Goal: Task Accomplishment & Management: Use online tool/utility

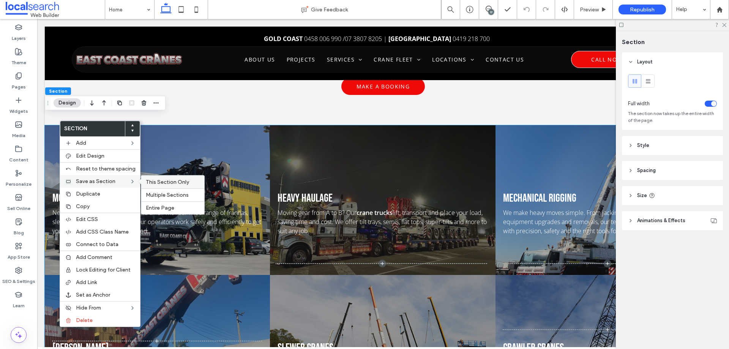
click at [148, 179] on span "This Section Only" at bounding box center [167, 182] width 43 height 6
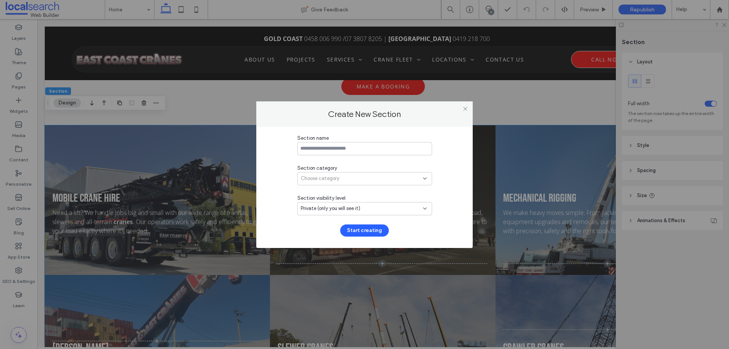
click at [317, 143] on input at bounding box center [364, 148] width 135 height 13
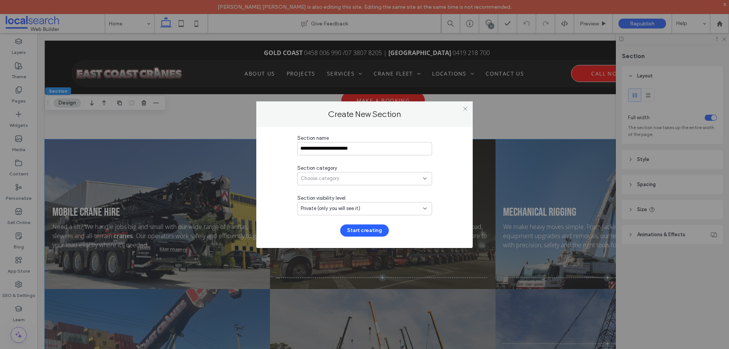
type input "**********"
click at [365, 177] on div "Choose category" at bounding box center [362, 179] width 122 height 8
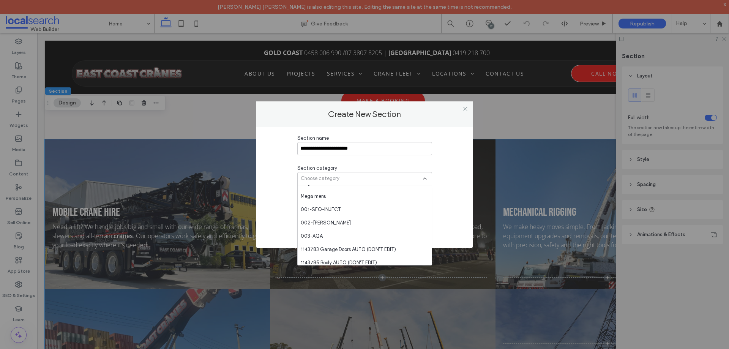
scroll to position [76, 0]
click at [326, 249] on span "1143783 Garage Doors AUTO (DON'T EDIT)" at bounding box center [348, 249] width 95 height 8
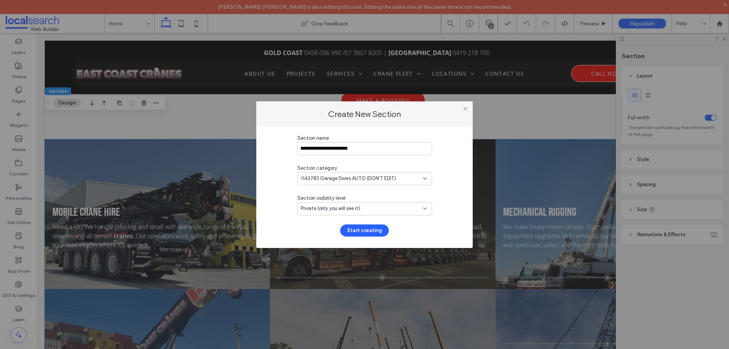
click at [364, 229] on button "Start creating" at bounding box center [364, 230] width 49 height 12
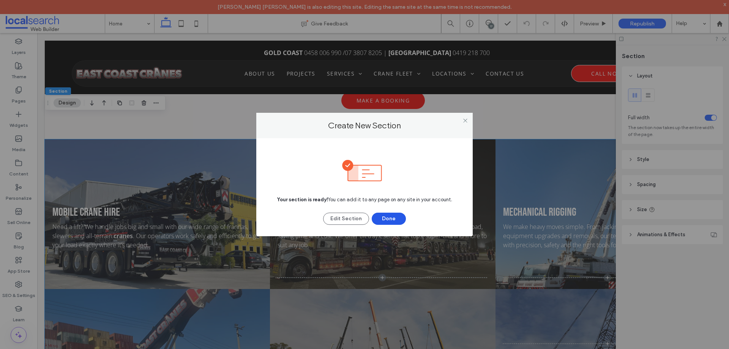
click at [390, 219] on button "Done" at bounding box center [389, 219] width 34 height 12
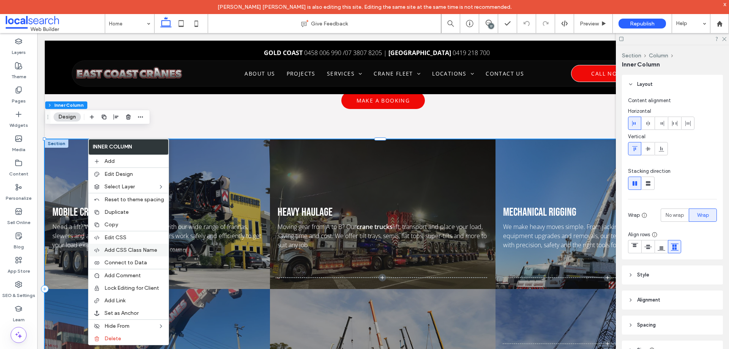
click at [127, 251] on span "Add CSS Class Name" at bounding box center [130, 250] width 53 height 6
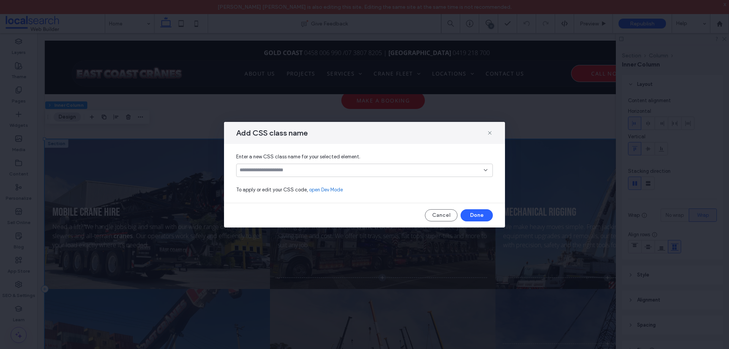
click at [335, 173] on input at bounding box center [362, 170] width 244 height 6
click at [490, 133] on use at bounding box center [489, 132] width 3 height 3
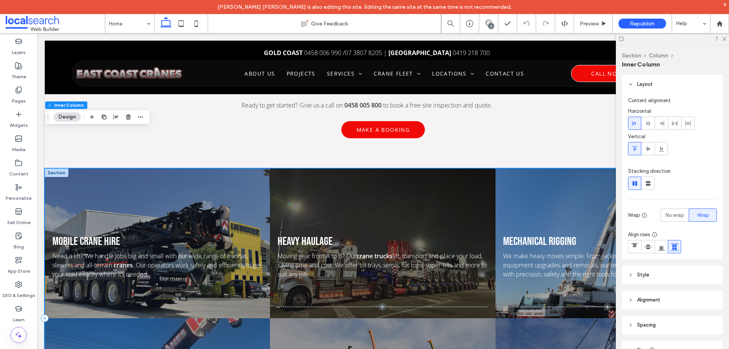
scroll to position [722, 0]
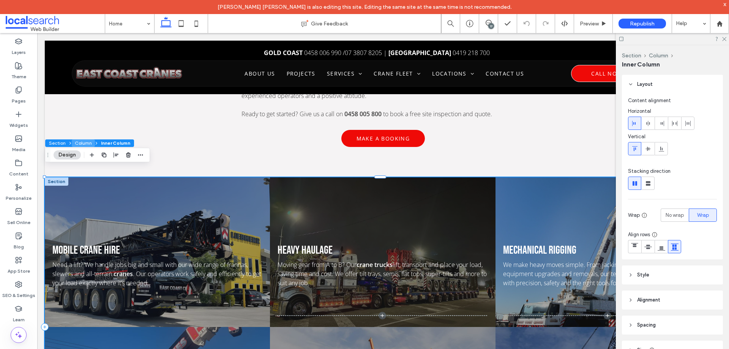
click at [82, 143] on button "Column" at bounding box center [83, 143] width 23 height 8
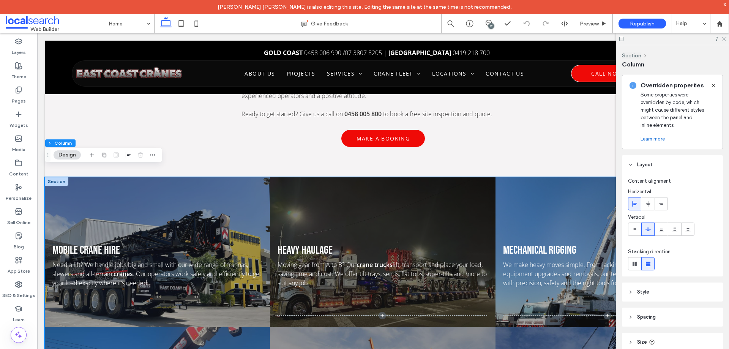
click at [157, 156] on div "Section Column Design" at bounding box center [103, 155] width 117 height 14
click at [155, 156] on icon "button" at bounding box center [153, 155] width 6 height 6
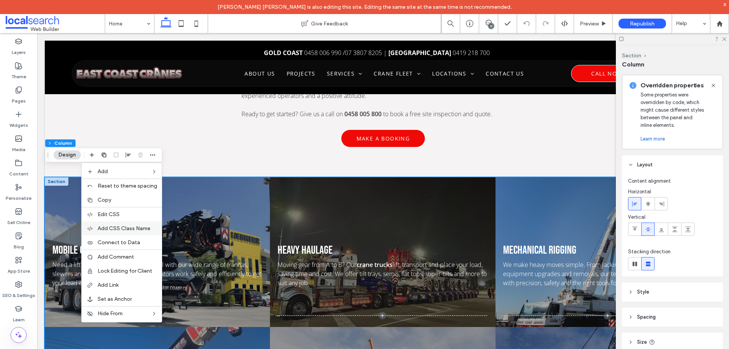
click at [124, 229] on span "Add CSS Class Name" at bounding box center [124, 228] width 53 height 6
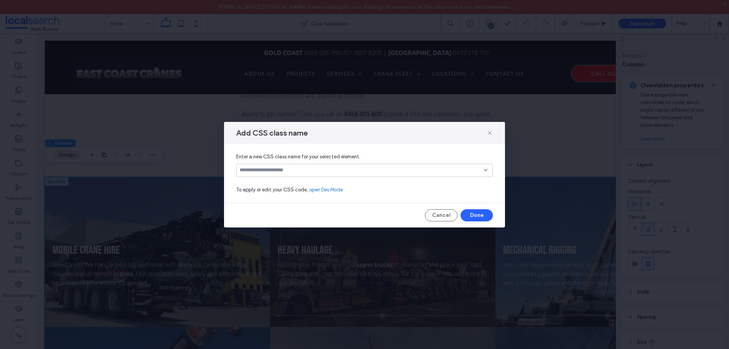
click at [387, 172] on input at bounding box center [362, 170] width 244 height 6
click at [489, 133] on icon at bounding box center [490, 133] width 6 height 6
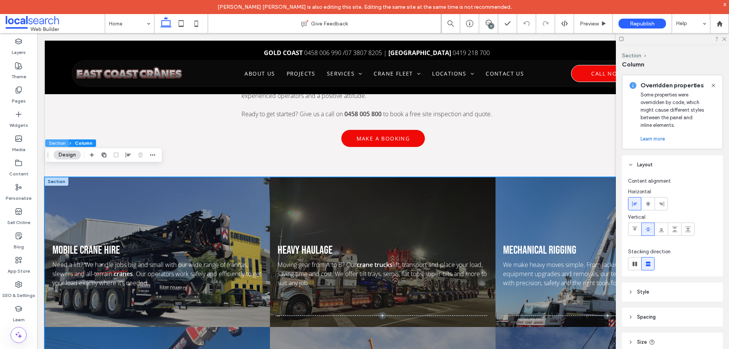
click at [62, 144] on button "Section" at bounding box center [57, 143] width 24 height 8
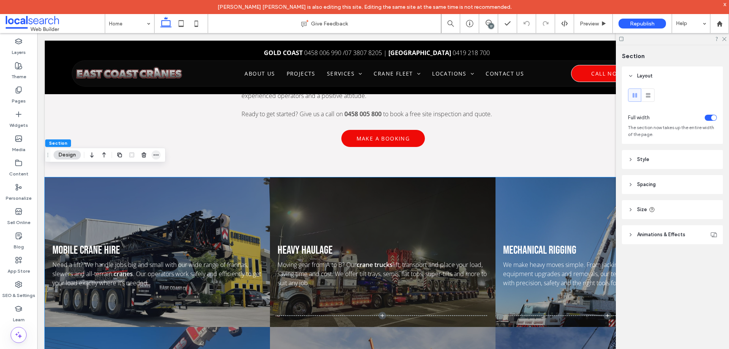
click at [158, 157] on icon "button" at bounding box center [156, 155] width 6 height 6
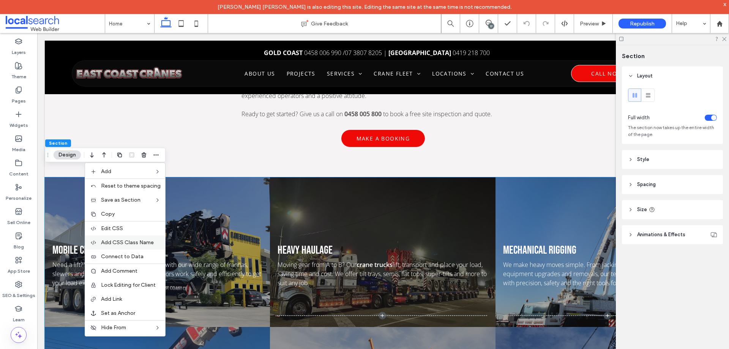
click at [120, 244] on span "Add CSS Class Name" at bounding box center [127, 242] width 53 height 6
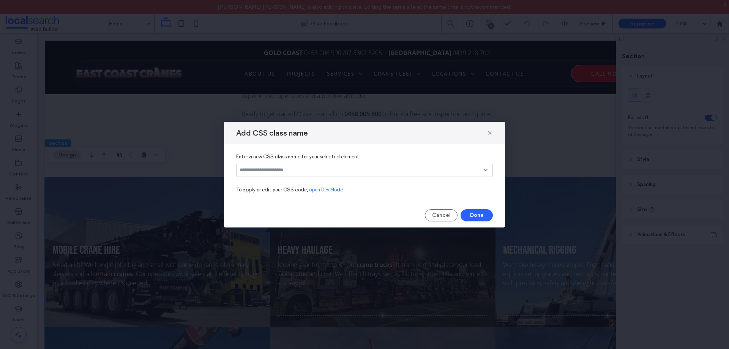
click at [450, 168] on input at bounding box center [362, 170] width 244 height 6
click at [455, 166] on div at bounding box center [364, 170] width 257 height 13
click at [488, 132] on icon at bounding box center [490, 133] width 6 height 6
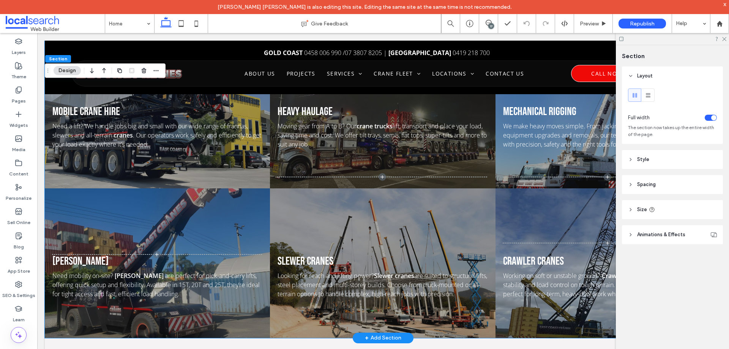
scroll to position [874, 0]
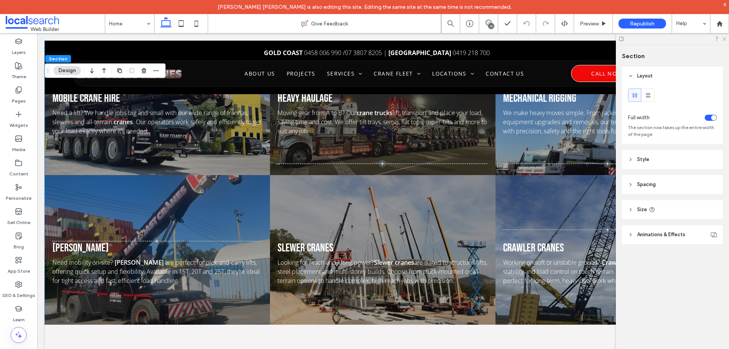
click at [723, 40] on icon at bounding box center [724, 38] width 5 height 5
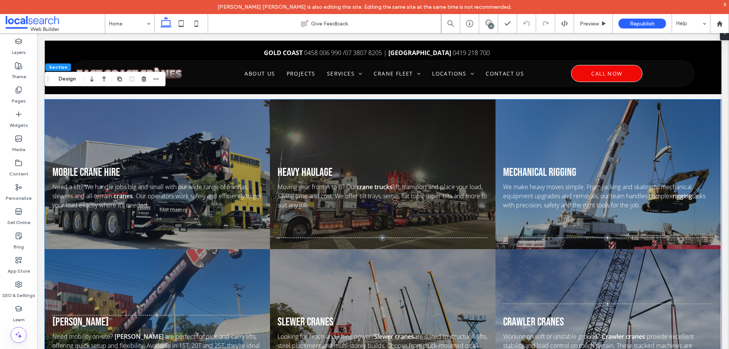
scroll to position [798, 0]
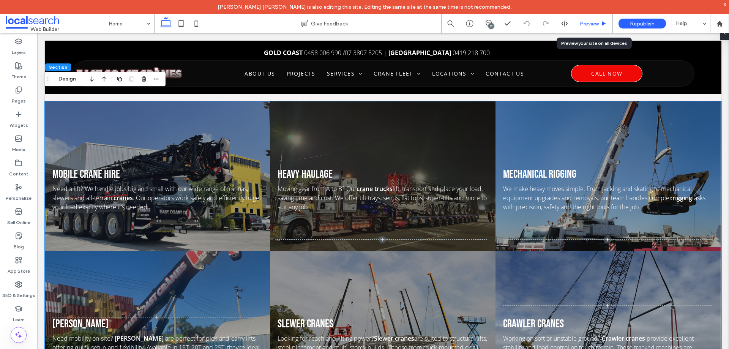
click at [594, 22] on span "Preview" at bounding box center [589, 24] width 19 height 6
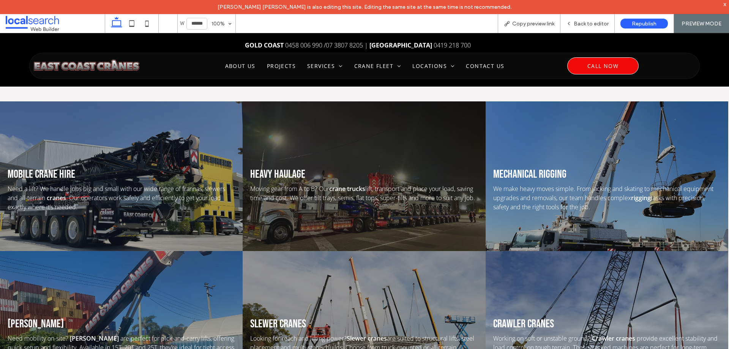
click at [595, 22] on span "Back to editor" at bounding box center [591, 24] width 35 height 6
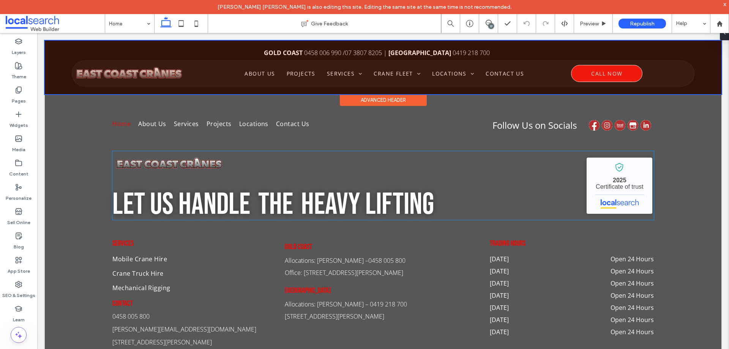
scroll to position [1975, 0]
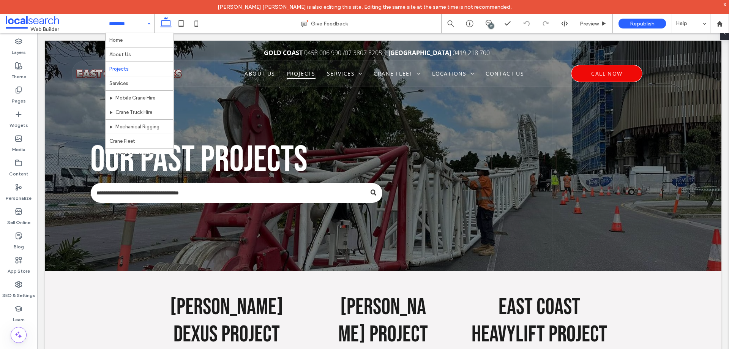
click at [147, 23] on div "Home About Us Projects Services Mobile Crane Hire Crane Truck Hire Mechanical R…" at bounding box center [129, 23] width 49 height 19
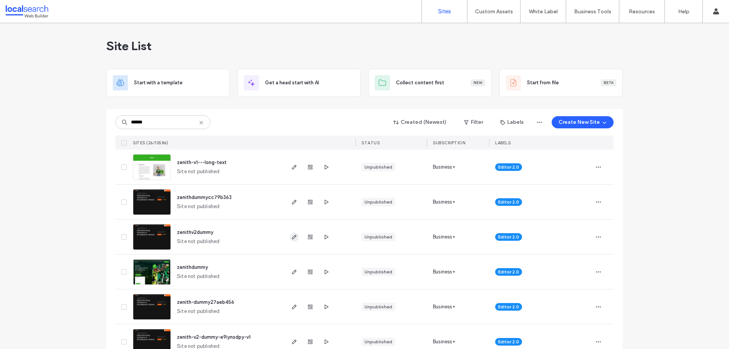
type input "******"
click at [292, 238] on icon "button" at bounding box center [294, 237] width 6 height 6
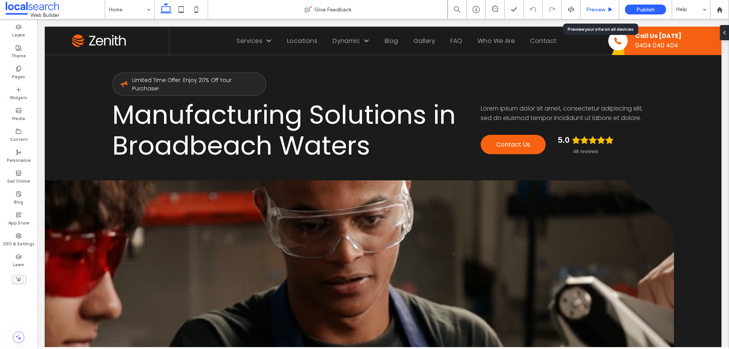
click at [607, 12] on div "Preview" at bounding box center [600, 9] width 38 height 6
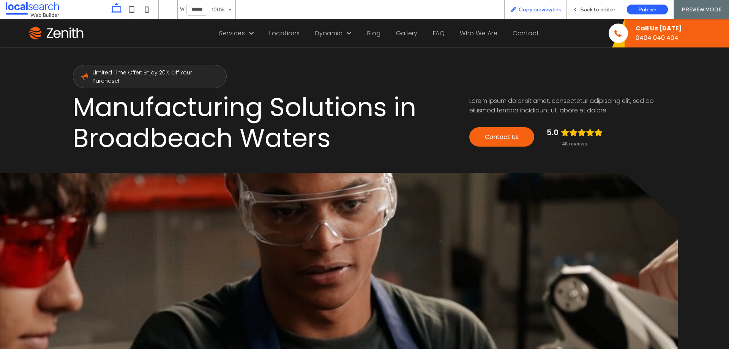
click at [555, 12] on span "Copy preview link" at bounding box center [540, 9] width 42 height 6
click at [588, 11] on span "Back to editor" at bounding box center [597, 9] width 35 height 6
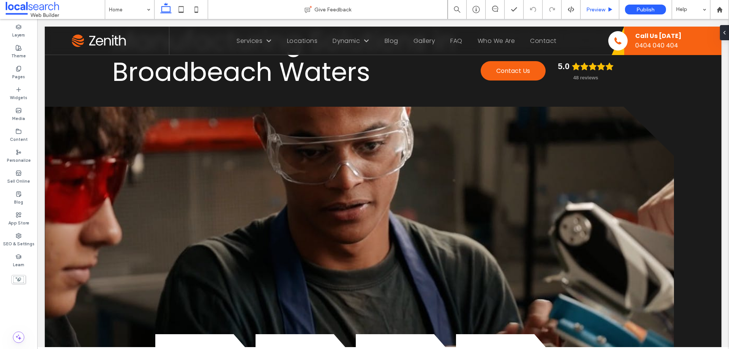
scroll to position [76, 0]
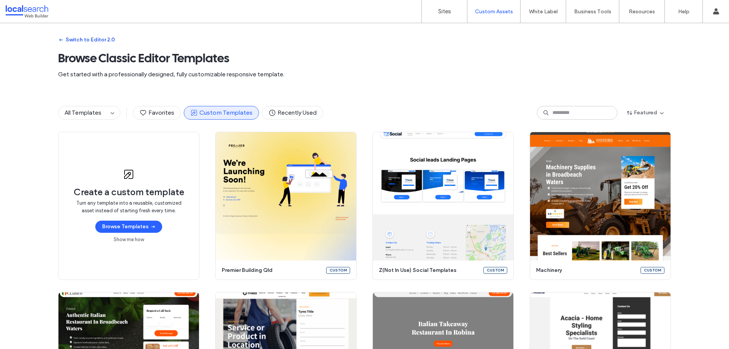
click at [86, 41] on button "Switch to Editor 2.0" at bounding box center [86, 40] width 57 height 12
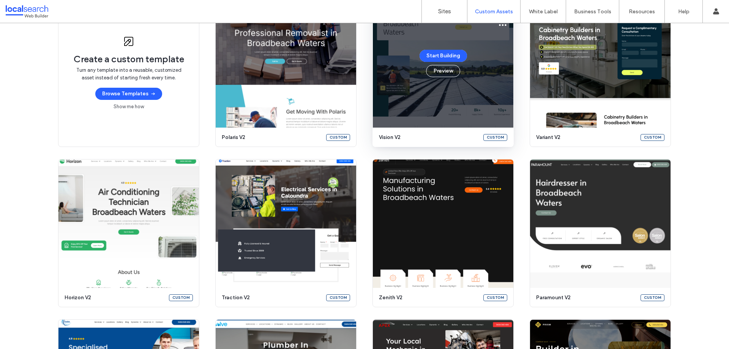
scroll to position [102, 0]
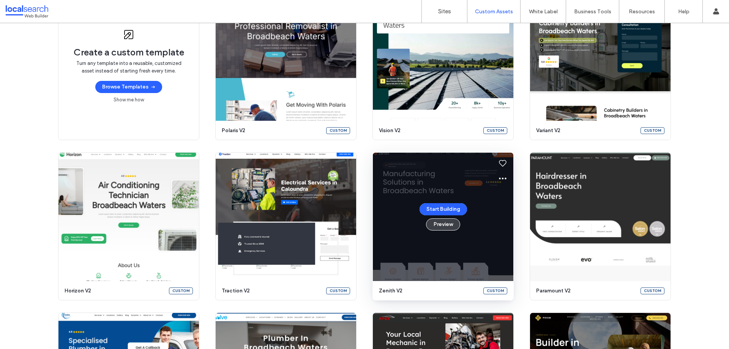
click at [440, 228] on button "Preview" at bounding box center [443, 224] width 34 height 12
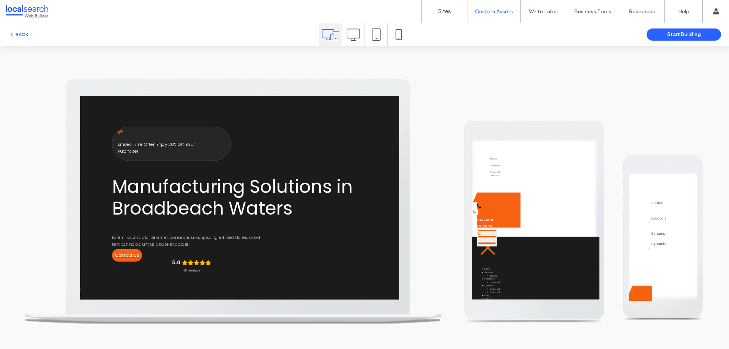
scroll to position [0, 0]
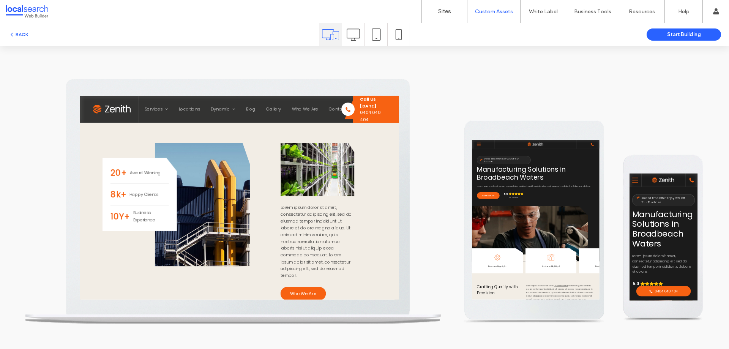
drag, startPoint x: 464, startPoint y: 246, endPoint x: 438, endPoint y: 286, distance: 48.4
click at [438, 286] on span "Lorem ipsum dolor sit amet, consectetur adipiscing elit, sed do eiusmod tempor …" at bounding box center [417, 304] width 102 height 106
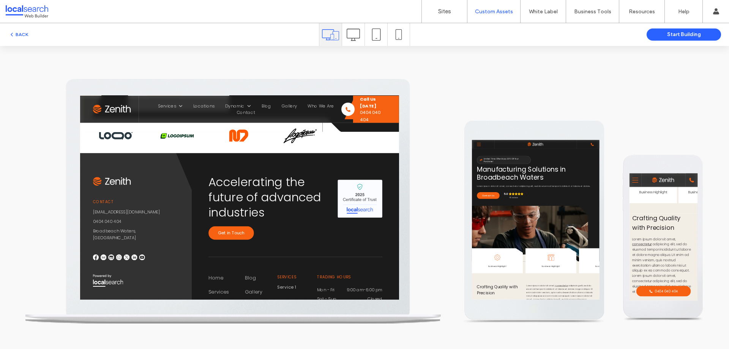
scroll to position [266, 0]
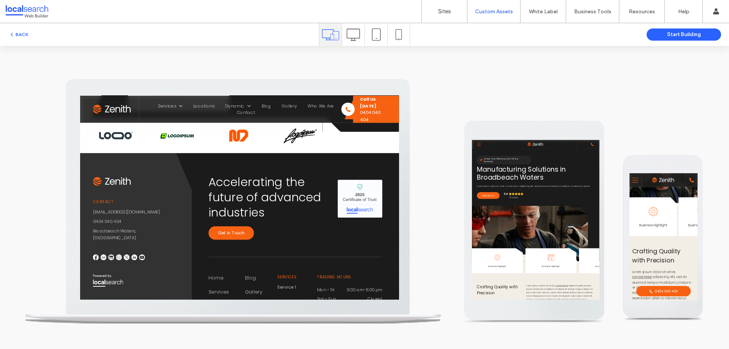
click at [644, 183] on icon "Mobile Menu" at bounding box center [639, 185] width 11 height 11
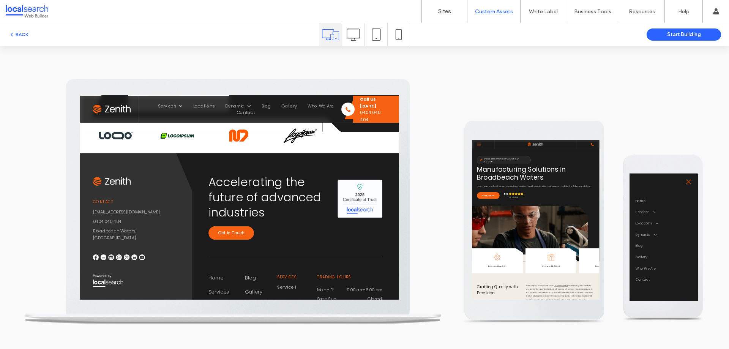
scroll to position [0, 0]
click at [729, 191] on icon "Close Icon" at bounding box center [738, 188] width 11 height 11
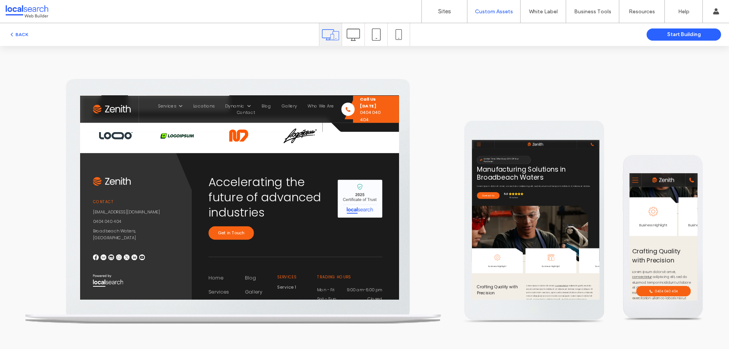
click at [497, 156] on div "Mobile Menu" at bounding box center [511, 151] width 50 height 25
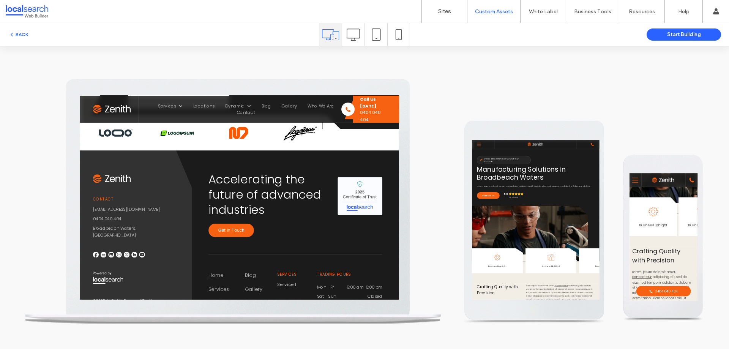
scroll to position [2088, 0]
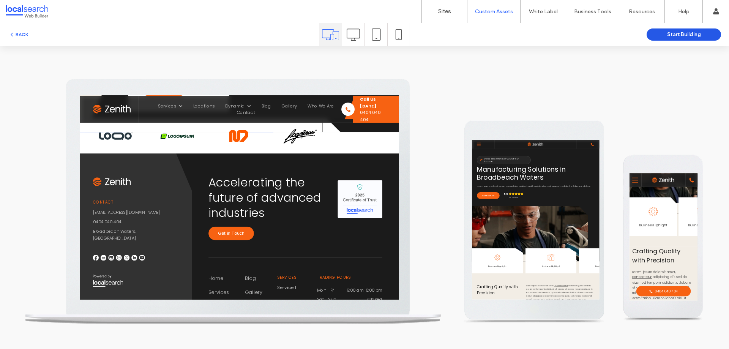
drag, startPoint x: 404, startPoint y: 123, endPoint x: 661, endPoint y: 36, distance: 271.1
click at [661, 36] on button "Start Building" at bounding box center [684, 34] width 74 height 12
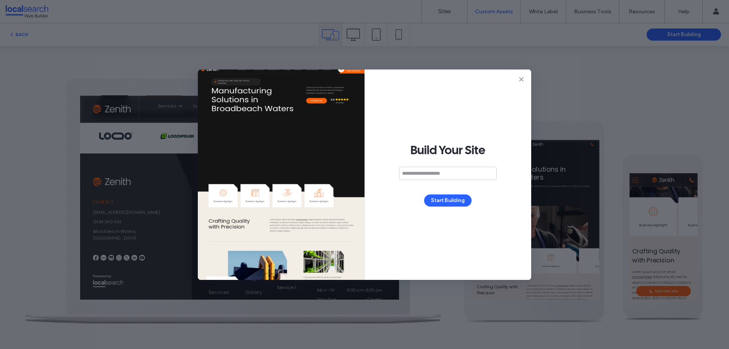
click at [431, 169] on input at bounding box center [448, 173] width 98 height 13
type input "*"
type input "**********"
click at [447, 191] on div "**********" at bounding box center [448, 175] width 167 height 210
click at [447, 197] on button "Start Building" at bounding box center [447, 200] width 47 height 12
